Goal: Information Seeking & Learning: Check status

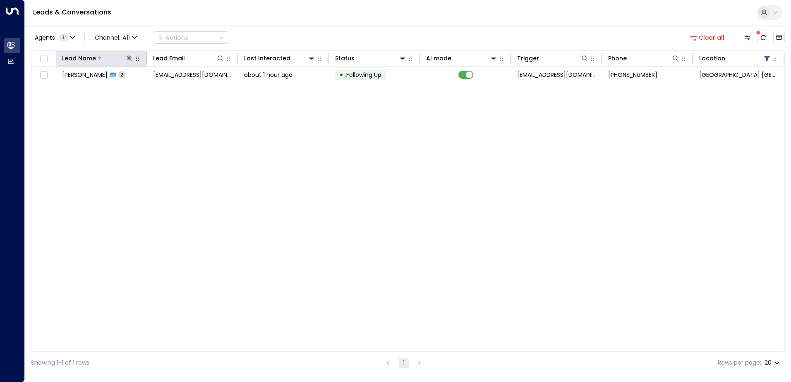
click at [128, 59] on icon at bounding box center [129, 58] width 7 height 7
type input "*"
type input "*****"
click at [459, 28] on div "Agents 1 Channel: All Actions Clear all Lead Name Lead Email Last Interacted St…" at bounding box center [407, 199] width 753 height 349
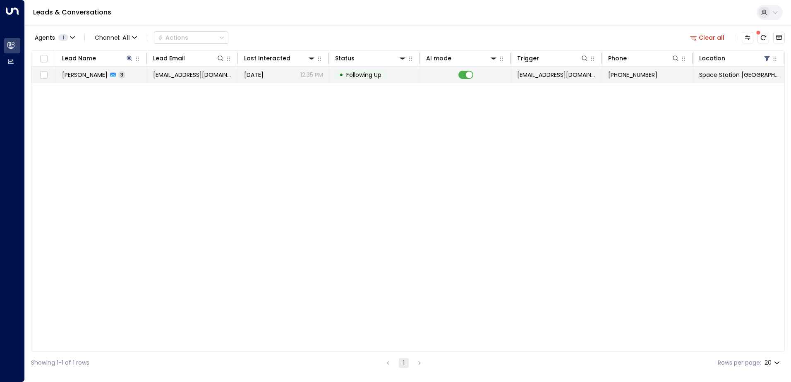
click at [210, 69] on td "[EMAIL_ADDRESS][DOMAIN_NAME]" at bounding box center [192, 75] width 91 height 16
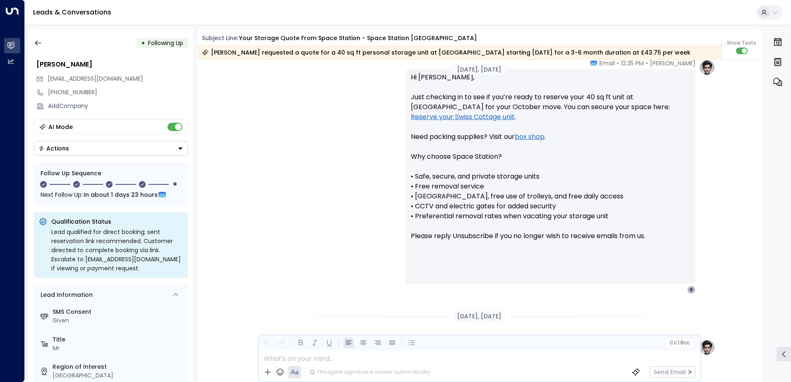
scroll to position [661, 0]
click at [38, 42] on icon "button" at bounding box center [38, 43] width 8 height 8
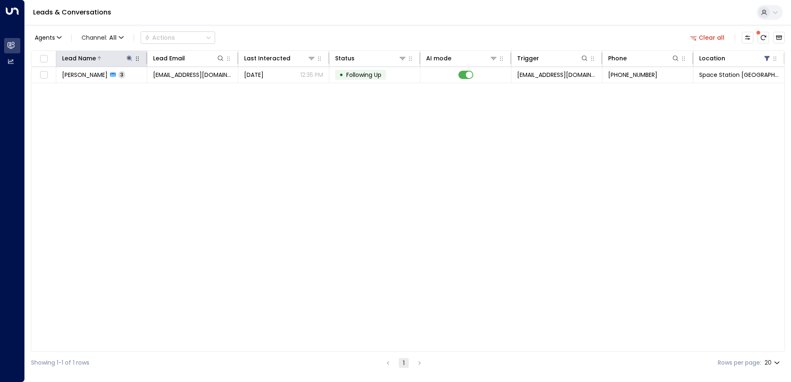
click at [128, 55] on icon at bounding box center [129, 58] width 7 height 7
click at [180, 87] on icon "button" at bounding box center [181, 88] width 7 height 7
click at [162, 88] on input "text" at bounding box center [129, 88] width 114 height 15
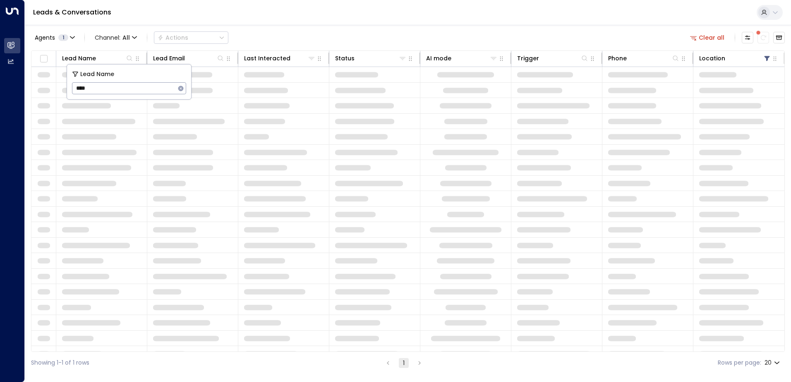
type input "****"
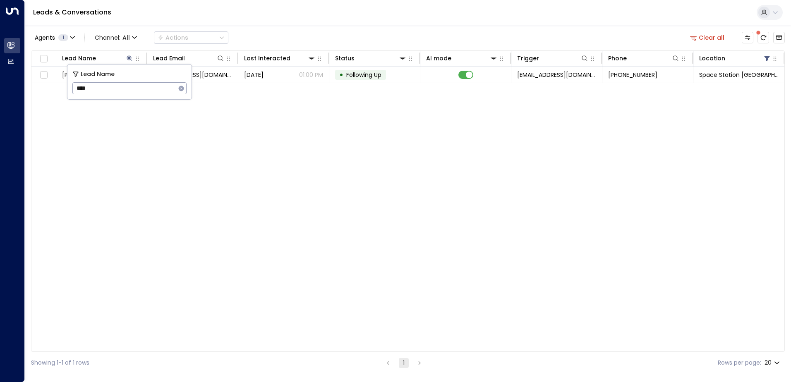
click at [339, 22] on div "Leads & Conversations" at bounding box center [408, 12] width 766 height 25
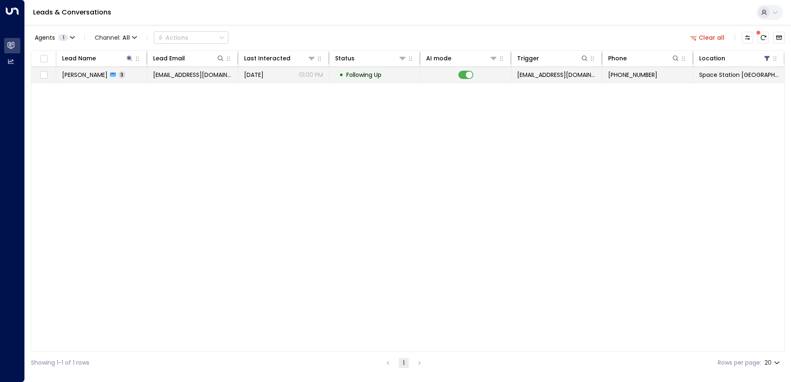
click at [299, 76] on p "01:00 PM" at bounding box center [311, 75] width 24 height 8
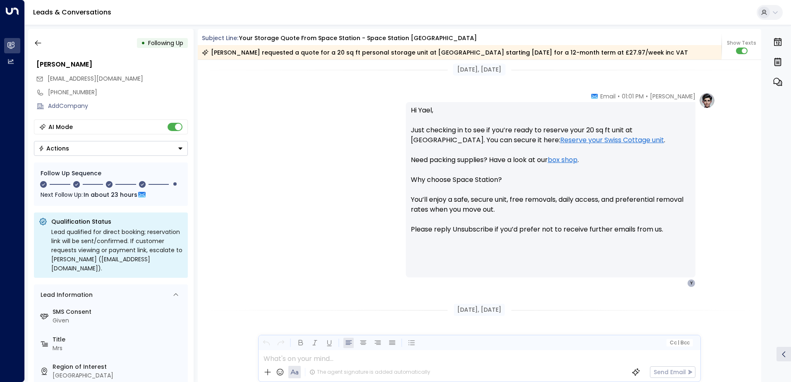
scroll to position [606, 0]
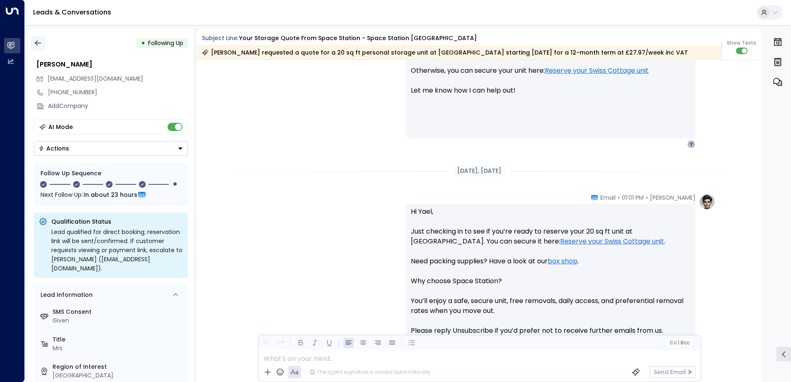
click at [38, 42] on icon "button" at bounding box center [38, 43] width 8 height 8
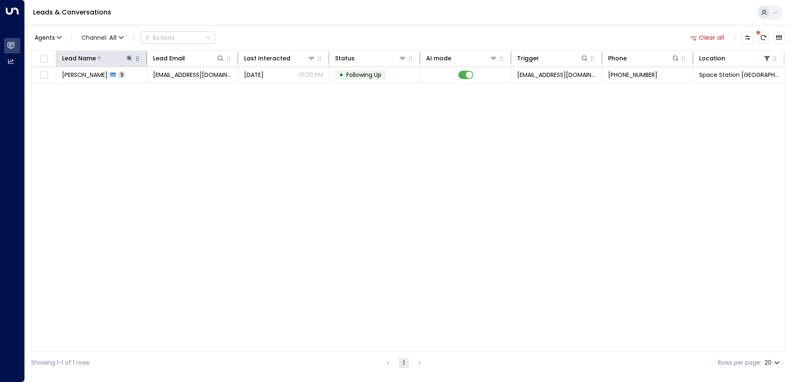
click at [129, 57] on icon at bounding box center [129, 57] width 5 height 5
click at [181, 89] on icon "button" at bounding box center [181, 88] width 5 height 5
click at [136, 90] on input "text" at bounding box center [129, 88] width 114 height 15
type input "****"
click at [270, 21] on div "Leads & Conversations" at bounding box center [408, 12] width 766 height 25
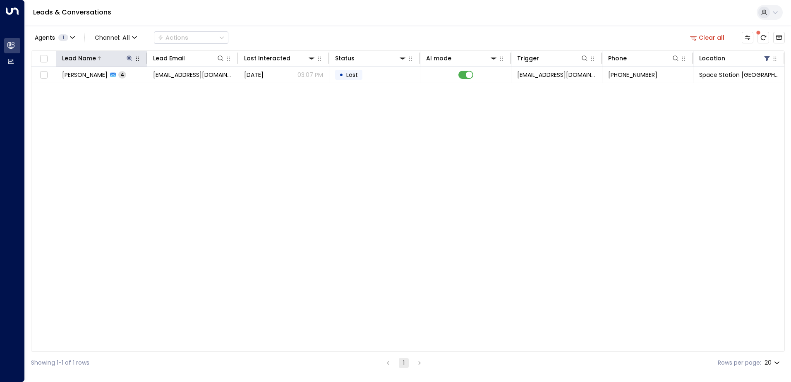
click at [128, 57] on icon at bounding box center [129, 57] width 5 height 5
click at [183, 90] on icon "button" at bounding box center [181, 88] width 5 height 5
click at [185, 15] on div "Leads & Conversations" at bounding box center [408, 12] width 766 height 25
